Goal: Navigation & Orientation: Find specific page/section

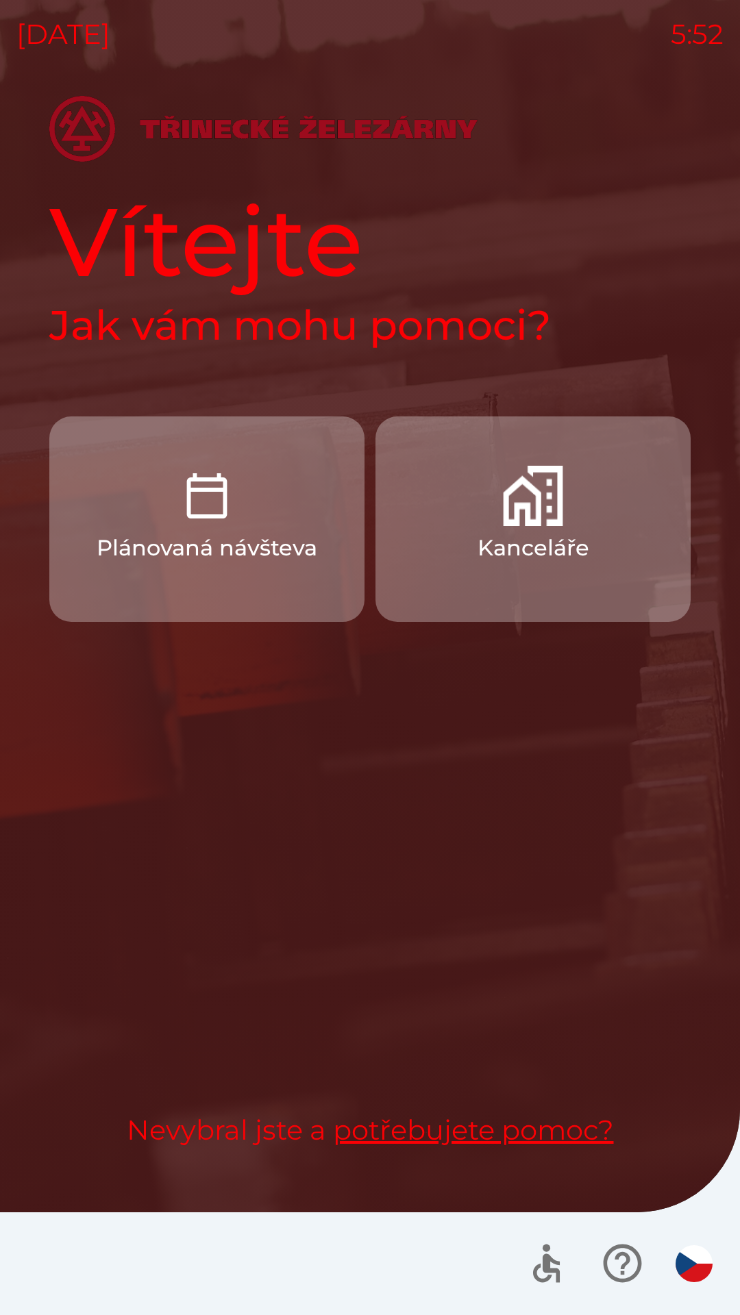
click at [295, 564] on button "Plánovaná návšteva" at bounding box center [206, 518] width 315 height 205
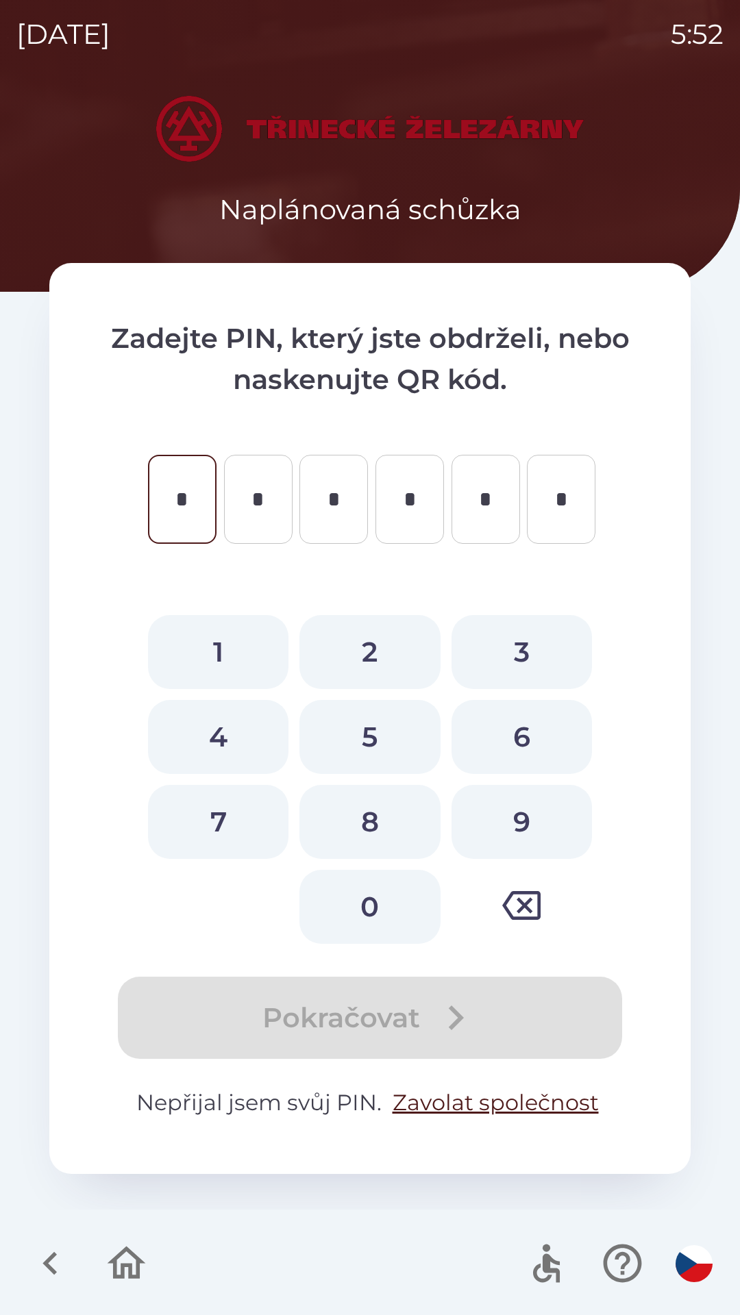
click at [119, 1269] on icon "button" at bounding box center [126, 1263] width 46 height 46
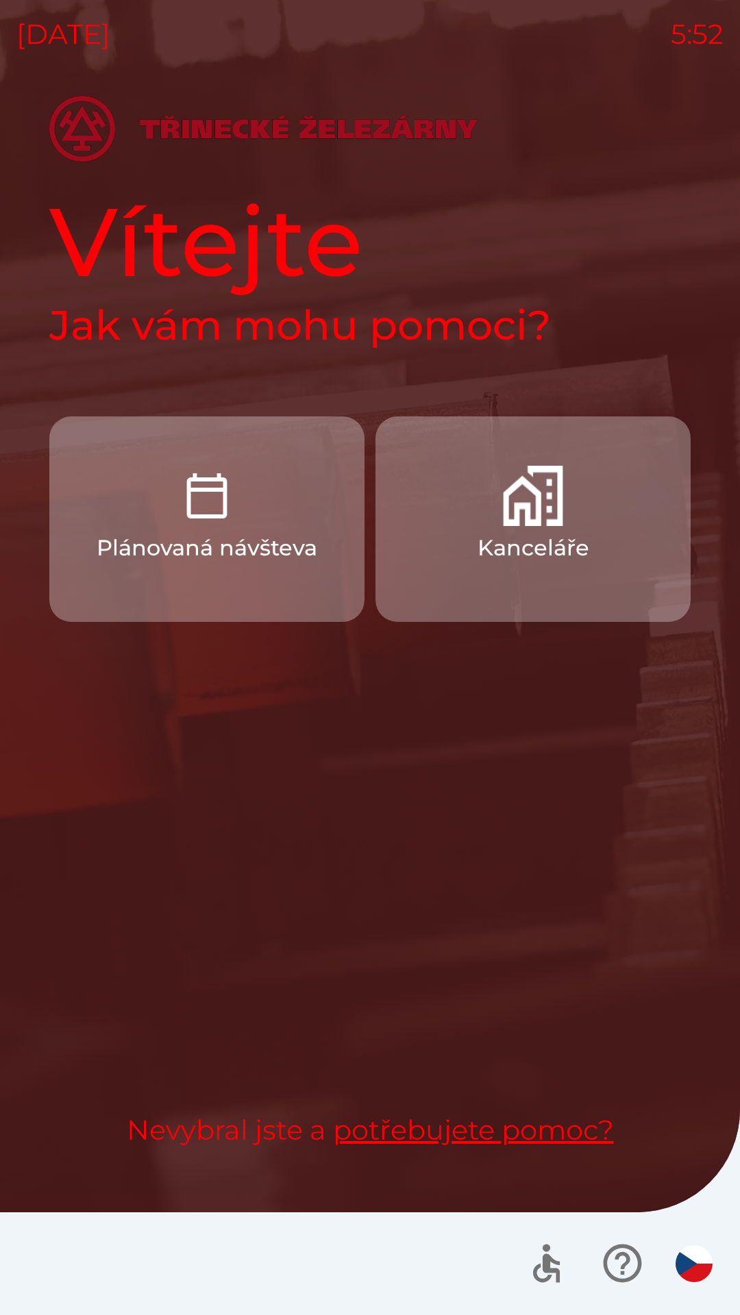
click at [503, 532] on p "Kanceláře" at bounding box center [533, 548] width 112 height 33
